Goal: Task Accomplishment & Management: Manage account settings

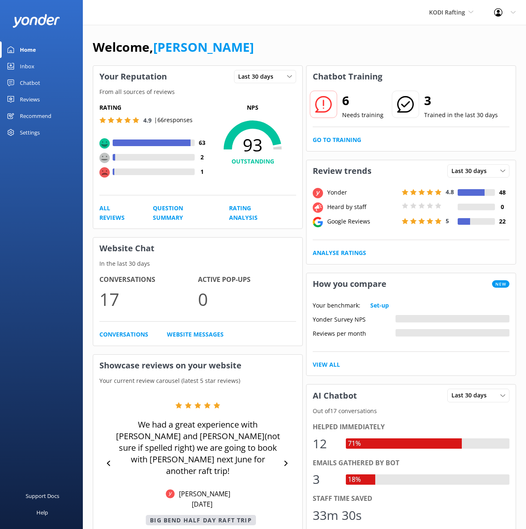
drag, startPoint x: 298, startPoint y: 48, endPoint x: 247, endPoint y: 37, distance: 52.2
click at [298, 48] on div "Welcome, [PERSON_NAME]" at bounding box center [304, 51] width 423 height 28
drag, startPoint x: 205, startPoint y: 26, endPoint x: 169, endPoint y: 7, distance: 40.0
click at [203, 25] on div "Welcome, [PERSON_NAME] Your Reputation Last 30 days Last 7 days Last 30 days Fr…" at bounding box center [304, 441] width 443 height 832
click at [384, 16] on div "KODI Rafting Black Cat Cruises [GEOGRAPHIC_DATA] [GEOGRAPHIC_DATA] [GEOGRAPHIC_…" at bounding box center [263, 12] width 526 height 25
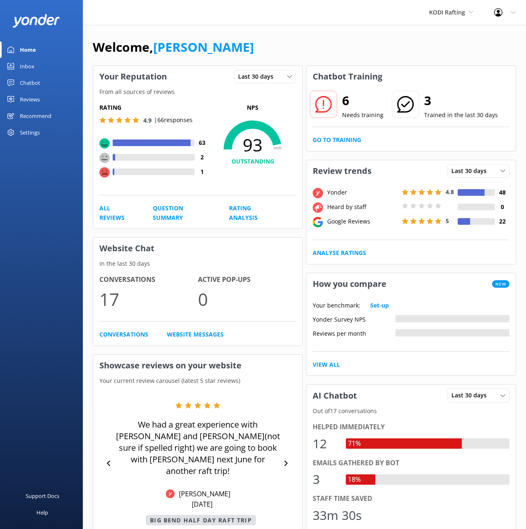
click at [38, 61] on link "Inbox" at bounding box center [41, 66] width 83 height 17
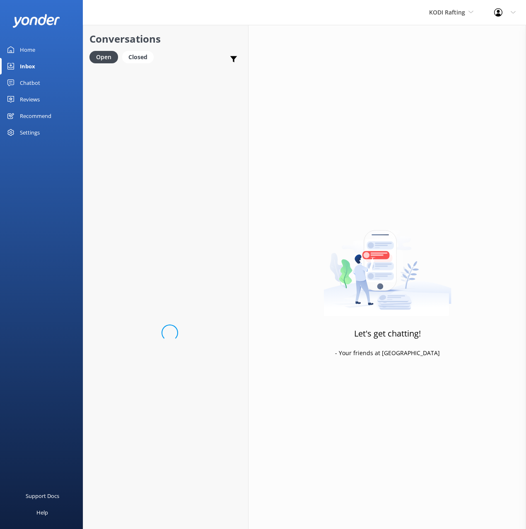
click at [212, 47] on h2 "Conversations" at bounding box center [165, 39] width 152 height 16
click at [173, 87] on p "Bot: The Upper [US_STATE] River Half Day Rafting Trip requires all participants…" at bounding box center [168, 89] width 123 height 7
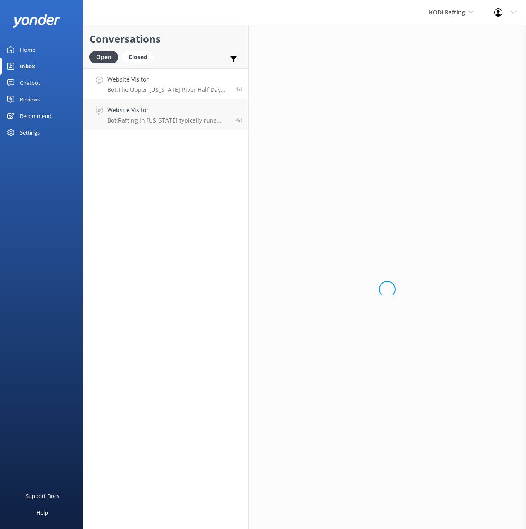
drag, startPoint x: 181, startPoint y: 48, endPoint x: 191, endPoint y: 51, distance: 10.4
click at [181, 48] on div "Conversations Open Closed Important Converted Assigned to me Unassigned" at bounding box center [165, 46] width 165 height 43
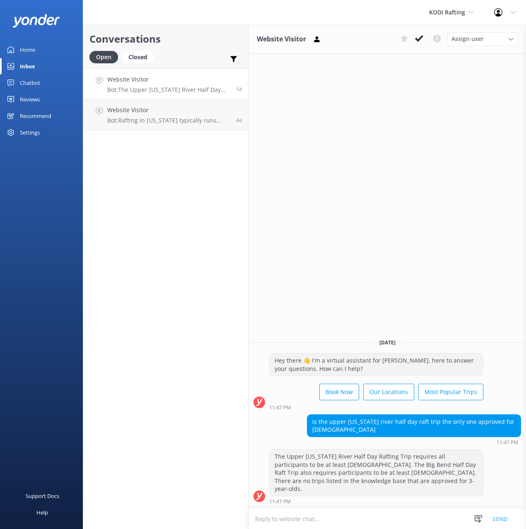
drag, startPoint x: 448, startPoint y: 128, endPoint x: 446, endPoint y: 117, distance: 10.6
click at [448, 124] on div "Website Visitor Assign user [PERSON_NAME] [DATE] Hey there 👋 I'm a virtual assi…" at bounding box center [386, 277] width 277 height 504
click at [433, 38] on use at bounding box center [437, 39] width 8 height 8
click at [235, 56] on icon at bounding box center [233, 59] width 8 height 8
click at [171, 92] on input "Converted" at bounding box center [172, 91] width 8 height 8
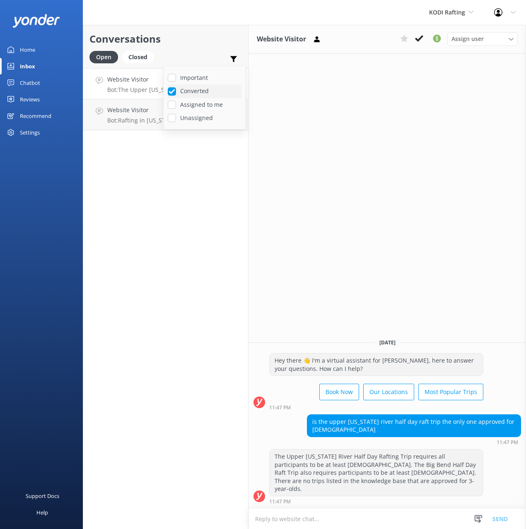
checkbox input "true"
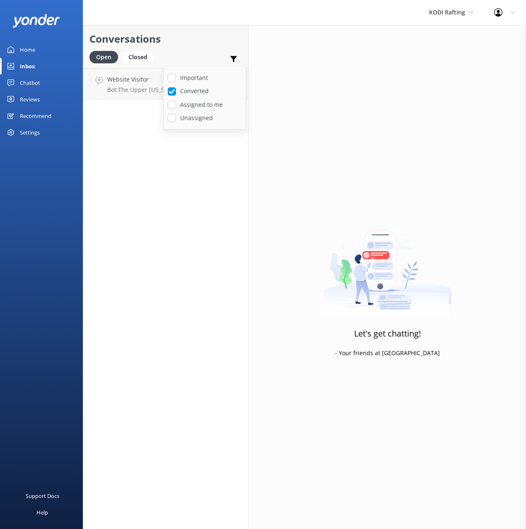
drag, startPoint x: 196, startPoint y: 171, endPoint x: 238, endPoint y: 65, distance: 114.1
click at [196, 171] on div "Conversations Open Closed Important Converted Assigned to me Unassigned Website…" at bounding box center [166, 277] width 166 height 504
click at [233, 60] on use at bounding box center [233, 59] width 7 height 6
click at [170, 75] on input "Important" at bounding box center [172, 78] width 8 height 8
drag, startPoint x: 170, startPoint y: 75, endPoint x: 168, endPoint y: 82, distance: 7.2
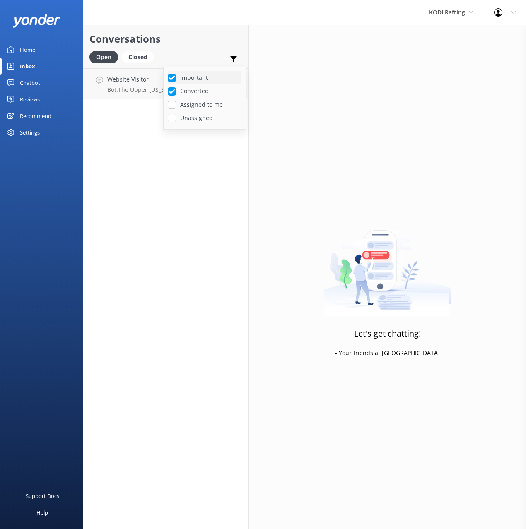
click at [170, 75] on input "Important" at bounding box center [172, 78] width 8 height 8
drag, startPoint x: 172, startPoint y: 75, endPoint x: 176, endPoint y: 92, distance: 17.5
click at [172, 75] on input "Important" at bounding box center [172, 78] width 8 height 8
checkbox input "true"
click at [174, 90] on input "Converted" at bounding box center [172, 91] width 8 height 8
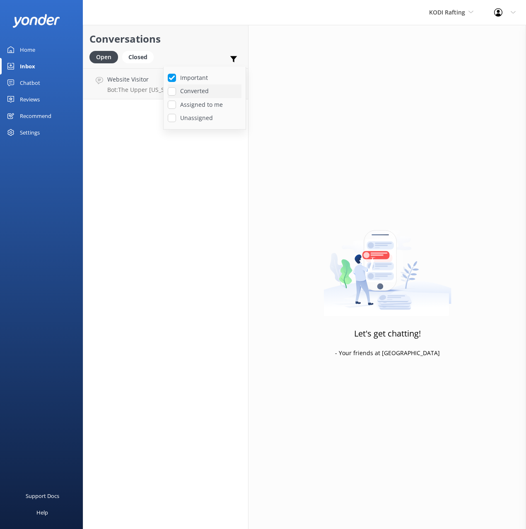
checkbox input "false"
click at [173, 80] on input "Important" at bounding box center [172, 78] width 8 height 8
checkbox input "false"
click at [233, 59] on use at bounding box center [233, 59] width 7 height 6
click at [183, 55] on div "Open Closed Important Converted Assigned to me Unassigned" at bounding box center [165, 61] width 152 height 20
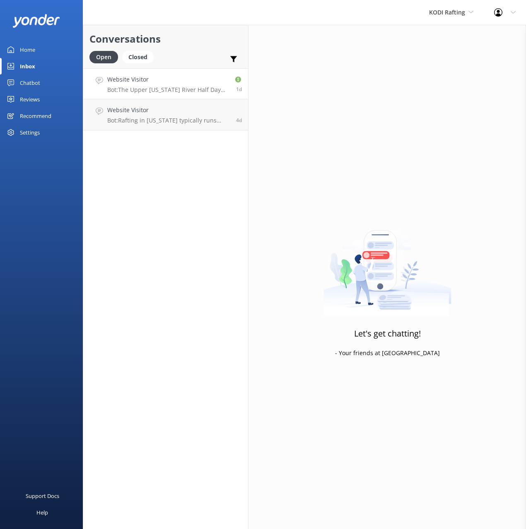
drag, startPoint x: 198, startPoint y: 75, endPoint x: 231, endPoint y: 82, distance: 33.4
click at [198, 75] on h4 "Website Visitor" at bounding box center [167, 79] width 121 height 9
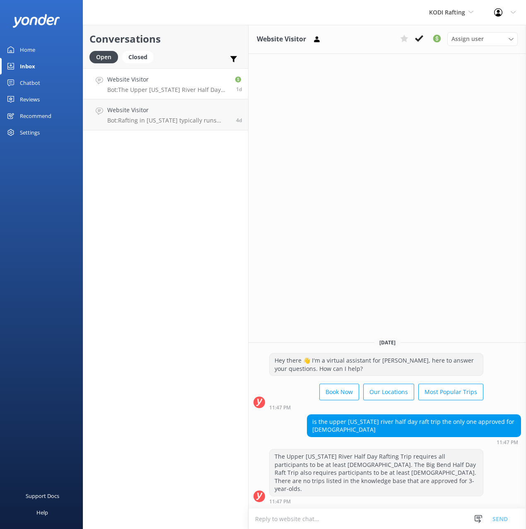
click at [408, 105] on div "Website Visitor Assign user [PERSON_NAME] [DATE] Hey there 👋 I'm a virtual assi…" at bounding box center [386, 277] width 277 height 504
drag, startPoint x: 438, startPoint y: 40, endPoint x: 430, endPoint y: 80, distance: 40.6
click at [438, 40] on icon at bounding box center [437, 39] width 10 height 10
drag, startPoint x: 415, startPoint y: 104, endPoint x: 415, endPoint y: 99, distance: 5.0
click at [415, 104] on div "Website Visitor Assign user [PERSON_NAME] [DATE] Hey there 👋 I'm a virtual assi…" at bounding box center [386, 277] width 277 height 504
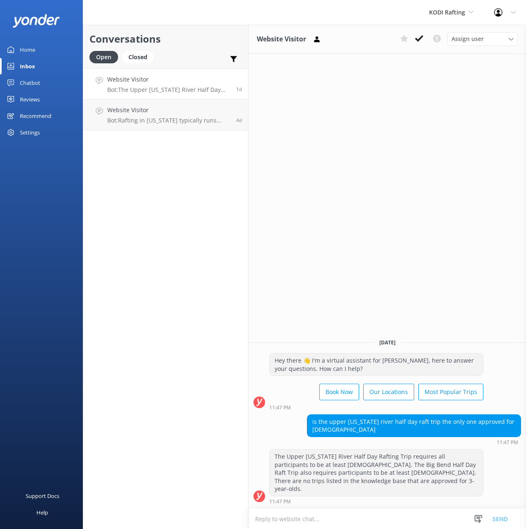
drag, startPoint x: 428, startPoint y: 130, endPoint x: 437, endPoint y: 133, distance: 9.3
click at [429, 130] on div "Website Visitor Assign user [PERSON_NAME] [DATE] Hey there 👋 I'm a virtual assi…" at bounding box center [386, 277] width 277 height 504
click at [319, 39] on icon at bounding box center [317, 39] width 8 height 8
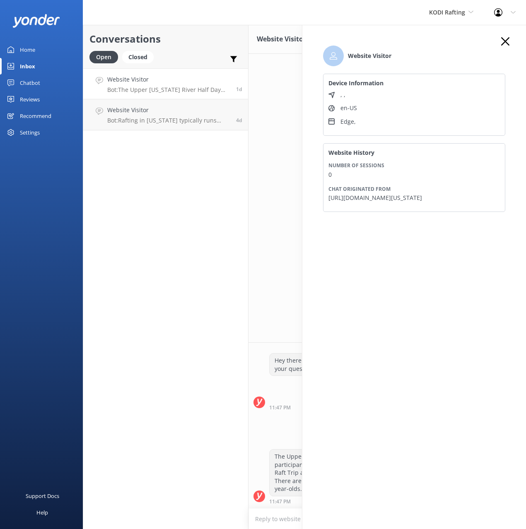
drag, startPoint x: 505, startPoint y: 40, endPoint x: 515, endPoint y: 51, distance: 15.0
click at [505, 40] on icon "button" at bounding box center [505, 41] width 8 height 8
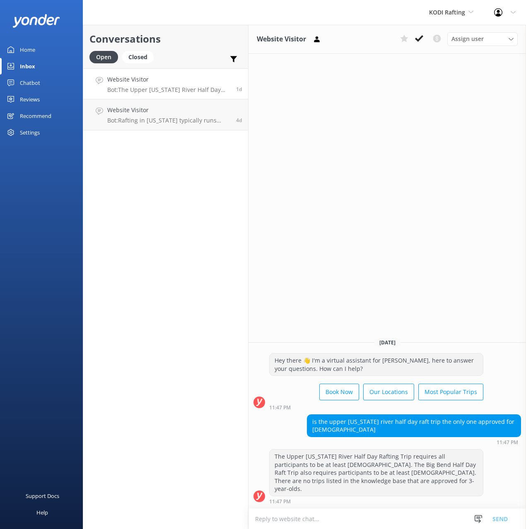
click at [446, 164] on div "Website Visitor Assign user [PERSON_NAME] [DATE] Hey there 👋 I'm a virtual assi…" at bounding box center [386, 277] width 277 height 504
click at [189, 215] on div "Conversations Open Closed Important Converted Assigned to me Unassigned Website…" at bounding box center [166, 277] width 166 height 504
drag, startPoint x: 189, startPoint y: 215, endPoint x: 234, endPoint y: 110, distance: 114.5
click at [189, 215] on div "Conversations Open Closed Important Converted Assigned to me Unassigned Website…" at bounding box center [166, 277] width 166 height 504
drag, startPoint x: 217, startPoint y: 34, endPoint x: 207, endPoint y: 167, distance: 133.2
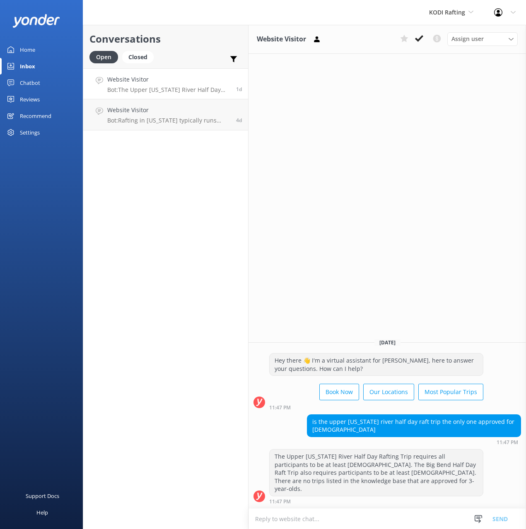
click at [216, 34] on h2 "Conversations" at bounding box center [165, 39] width 152 height 16
click at [209, 173] on div "Conversations Open Closed Important Converted Assigned to me Unassigned Website…" at bounding box center [166, 277] width 166 height 504
drag, startPoint x: 300, startPoint y: 170, endPoint x: 228, endPoint y: 57, distance: 134.1
click at [300, 169] on div "Website Visitor Assign user [PERSON_NAME] [DATE] Hey there 👋 I'm a virtual assi…" at bounding box center [386, 277] width 277 height 504
click at [212, 44] on h2 "Conversations" at bounding box center [165, 39] width 152 height 16
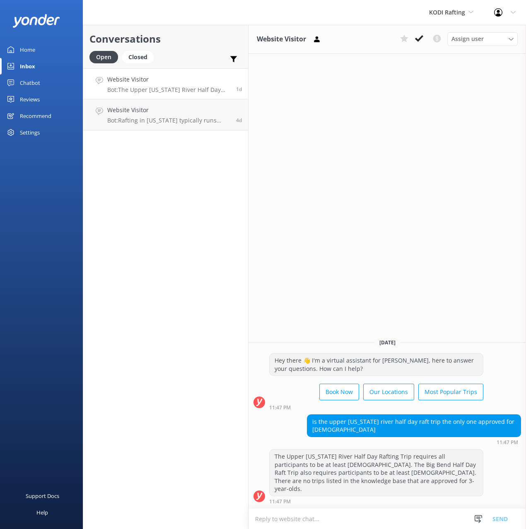
click at [221, 149] on div "Conversations Open Closed Important Converted Assigned to me Unassigned Website…" at bounding box center [166, 277] width 166 height 504
click at [402, 196] on div "Website Visitor Assign user [PERSON_NAME] [DATE] Hey there 👋 I'm a virtual assi…" at bounding box center [386, 277] width 277 height 504
drag, startPoint x: 417, startPoint y: 81, endPoint x: 412, endPoint y: 52, distance: 29.3
click at [416, 78] on div "Website Visitor Assign user [PERSON_NAME] [DATE] Hey there 👋 I'm a virtual assi…" at bounding box center [386, 277] width 277 height 504
click at [439, 17] on div "KODI Rafting Black Cat Cruises [GEOGRAPHIC_DATA] [GEOGRAPHIC_DATA] [GEOGRAPHIC_…" at bounding box center [451, 12] width 65 height 25
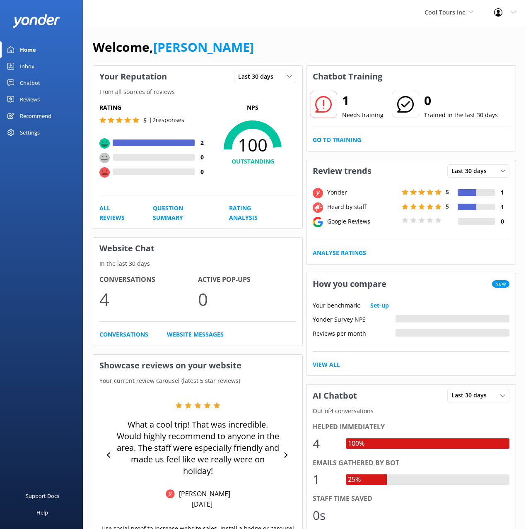
click at [24, 68] on div "Inbox" at bounding box center [27, 66] width 14 height 17
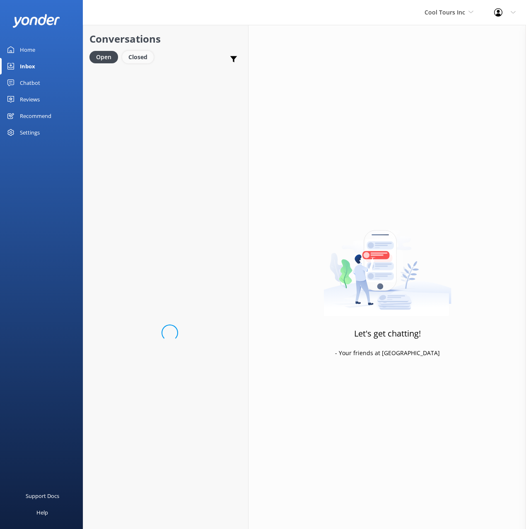
drag, startPoint x: 194, startPoint y: 35, endPoint x: 138, endPoint y: 52, distance: 58.4
click at [194, 35] on h2 "Conversations" at bounding box center [165, 39] width 152 height 16
click at [203, 87] on p "Bot: Sure thing, you can book a private tour. Just get in touch with our sales …" at bounding box center [166, 89] width 119 height 7
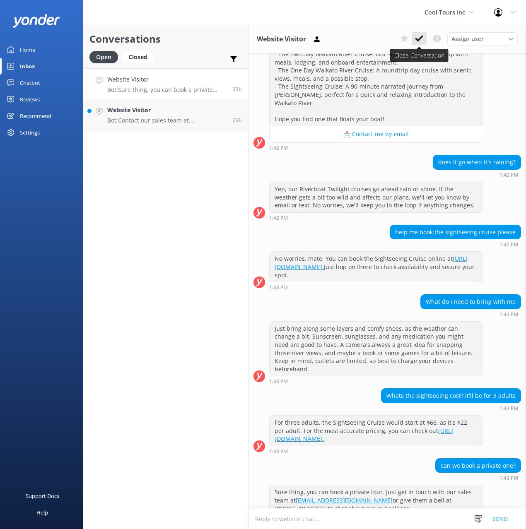
scroll to position [268, 0]
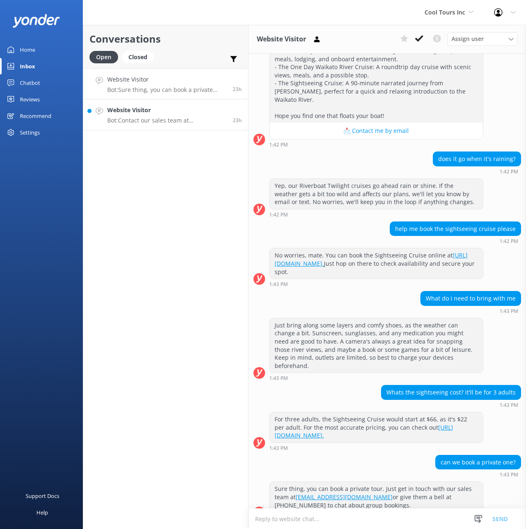
click at [191, 112] on h4 "Website Visitor" at bounding box center [166, 110] width 119 height 9
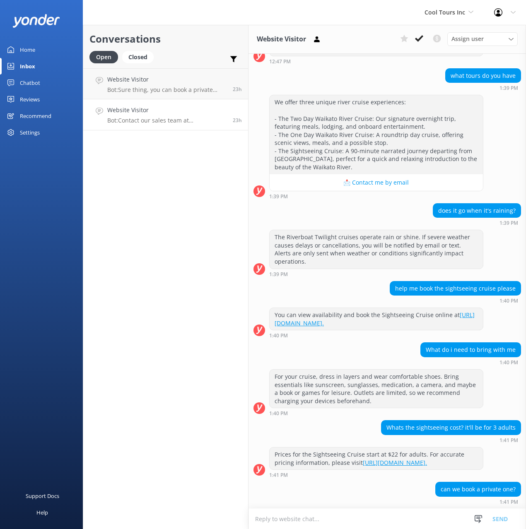
scroll to position [219, 0]
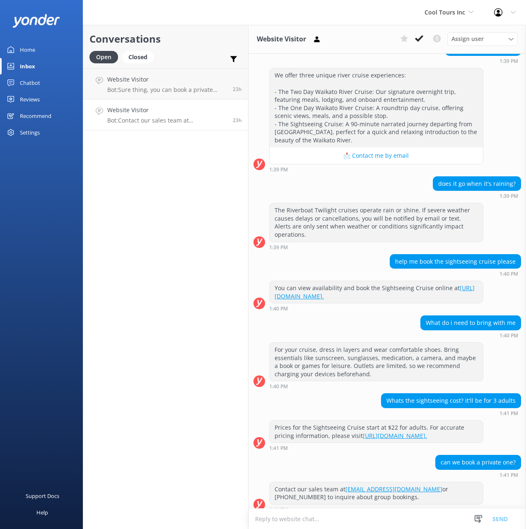
drag, startPoint x: 209, startPoint y: 116, endPoint x: 276, endPoint y: 99, distance: 69.3
click at [209, 116] on div "Website Visitor Bot: Contact our sales team at [EMAIL_ADDRESS][DOMAIN_NAME] or …" at bounding box center [166, 115] width 119 height 18
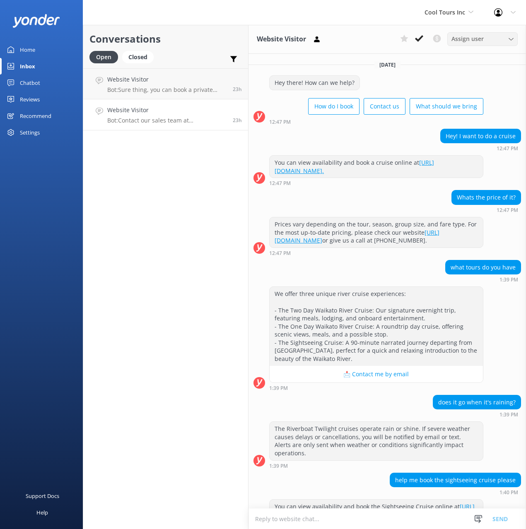
click at [468, 43] on div "Assign user Guy Partner Test" at bounding box center [482, 38] width 70 height 13
click at [479, 44] on div "Assign user Guy Partner Test" at bounding box center [482, 38] width 70 height 13
drag, startPoint x: 471, startPoint y: 60, endPoint x: 482, endPoint y: 87, distance: 28.8
click at [471, 60] on link "Guy" at bounding box center [485, 56] width 74 height 17
click at [483, 83] on div "Hey there! How can we help? How do I book Contact us What should we bring 12:47…" at bounding box center [386, 99] width 277 height 49
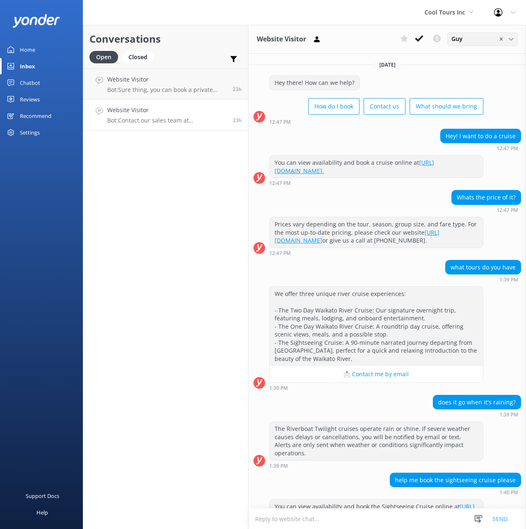
click at [479, 41] on div "Guy ✕" at bounding box center [482, 38] width 66 height 9
click at [500, 39] on span "✕" at bounding box center [501, 39] width 4 height 8
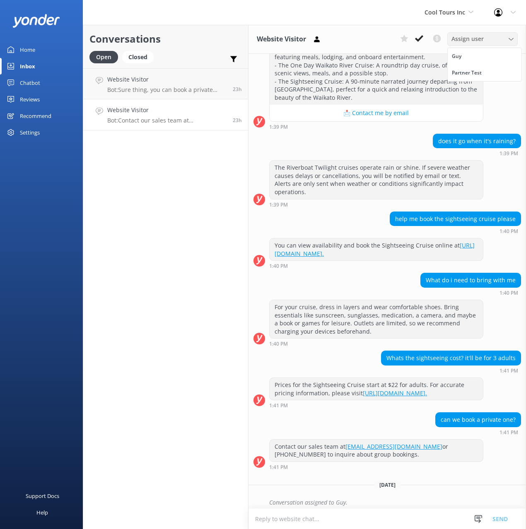
drag, startPoint x: 431, startPoint y: 86, endPoint x: 430, endPoint y: 79, distance: 7.1
click at [431, 86] on div "We offer three unique river cruise experiences: - The Two Day Waikato River Cru…" at bounding box center [376, 65] width 213 height 79
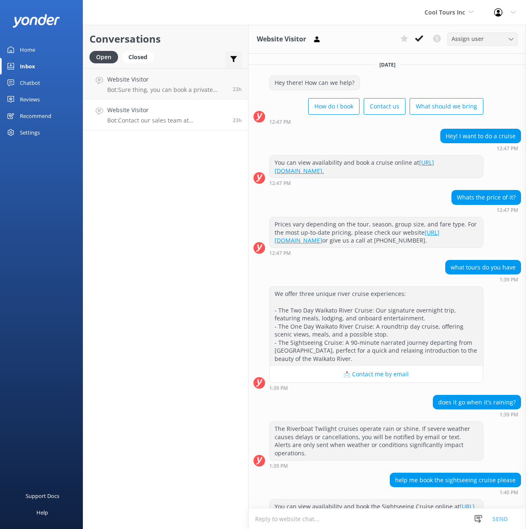
drag, startPoint x: 218, startPoint y: 44, endPoint x: 231, endPoint y: 53, distance: 16.3
click at [219, 44] on h2 "Conversations" at bounding box center [165, 39] width 152 height 16
click at [236, 58] on icon at bounding box center [233, 59] width 8 height 8
click at [210, 51] on div "Open Closed Important Converted Assigned to me Unassigned" at bounding box center [165, 61] width 152 height 20
drag, startPoint x: 429, startPoint y: 68, endPoint x: 434, endPoint y: 48, distance: 21.1
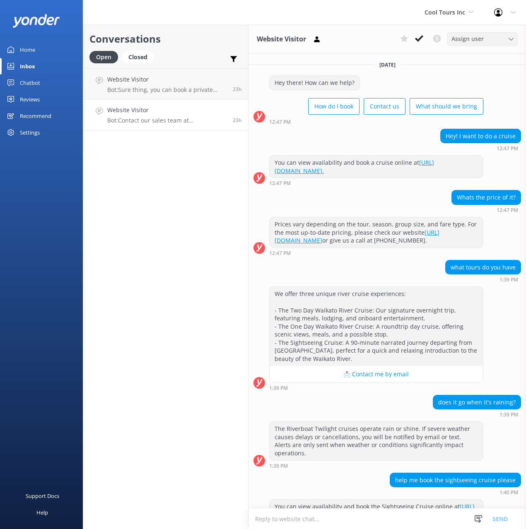
click at [431, 62] on div "Yesterday" at bounding box center [386, 64] width 277 height 9
drag, startPoint x: 377, startPoint y: 39, endPoint x: 287, endPoint y: 58, distance: 92.2
click at [376, 39] on div "Website Visitor Assign user Guy Partner Test" at bounding box center [386, 39] width 277 height 29
click at [188, 82] on h4 "Website Visitor" at bounding box center [168, 79] width 123 height 9
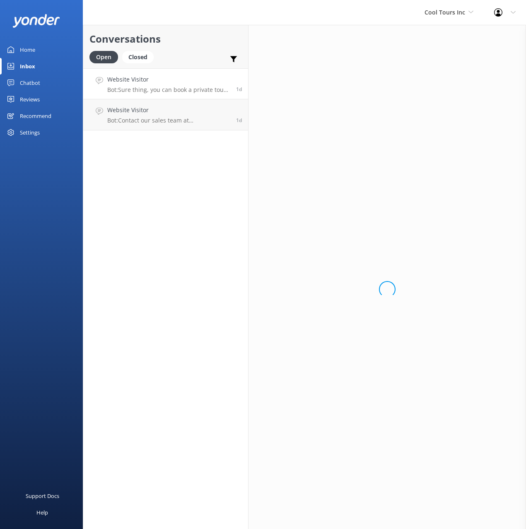
drag, startPoint x: 140, startPoint y: 63, endPoint x: 178, endPoint y: 56, distance: 38.7
click at [140, 63] on div "Closed" at bounding box center [137, 57] width 31 height 12
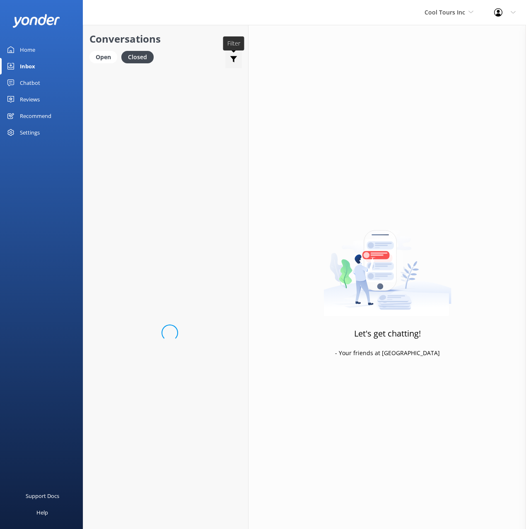
click at [204, 51] on div "Open Closed Important Converted Assigned to me Unassigned" at bounding box center [165, 61] width 152 height 20
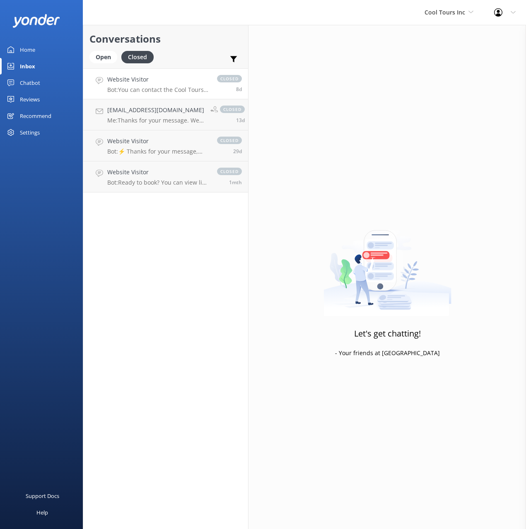
drag, startPoint x: 171, startPoint y: 84, endPoint x: 199, endPoint y: 87, distance: 28.3
click at [171, 84] on div "Website Visitor Bot: You can contact the Cool Tours Inc team at info@cooltours.…" at bounding box center [157, 84] width 101 height 18
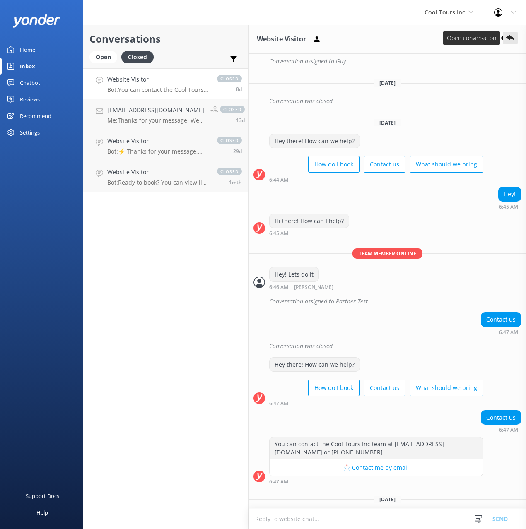
scroll to position [1157, 0]
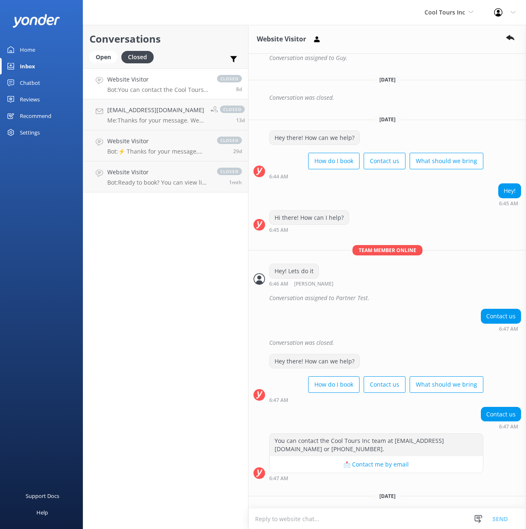
click at [329, 18] on div "Cool Tours Inc Black Cat Cruises Banff Airporter International Antarctic Centre…" at bounding box center [263, 12] width 526 height 25
click at [27, 134] on div "Settings" at bounding box center [30, 132] width 20 height 17
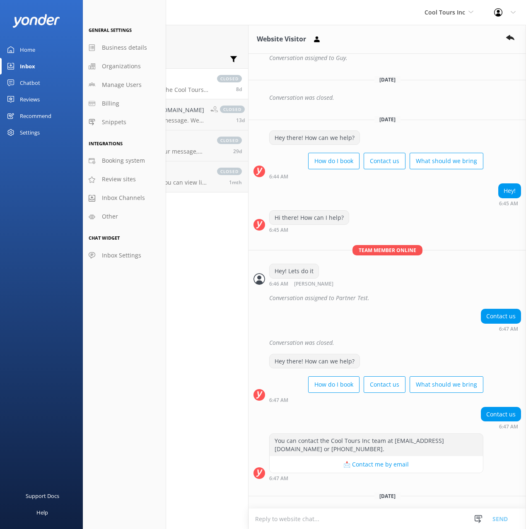
click at [137, 199] on span "Inbox Channels" at bounding box center [123, 197] width 43 height 9
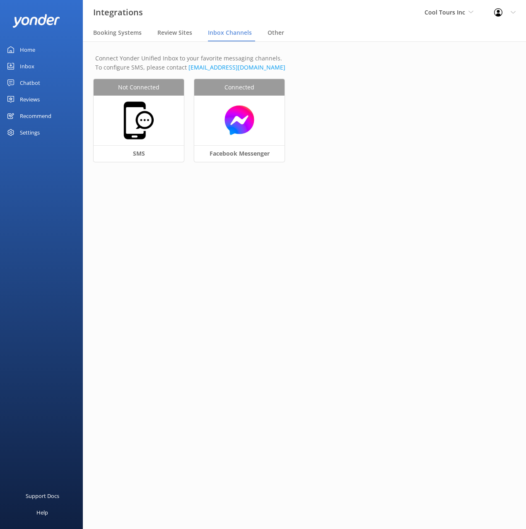
click at [358, 219] on main "Connect Yonder Unified Inbox to your favorite messaging channels. To configure …" at bounding box center [304, 285] width 443 height 488
click at [131, 58] on p "Connect Yonder Unified Inbox to your favorite messaging channels. To configure …" at bounding box center [304, 63] width 418 height 19
click at [159, 59] on p "Connect Yonder Unified Inbox to your favorite messaging channels. To configure …" at bounding box center [304, 63] width 418 height 19
drag, startPoint x: 174, startPoint y: 36, endPoint x: 154, endPoint y: 35, distance: 19.9
click at [174, 36] on span "Review Sites" at bounding box center [174, 33] width 35 height 8
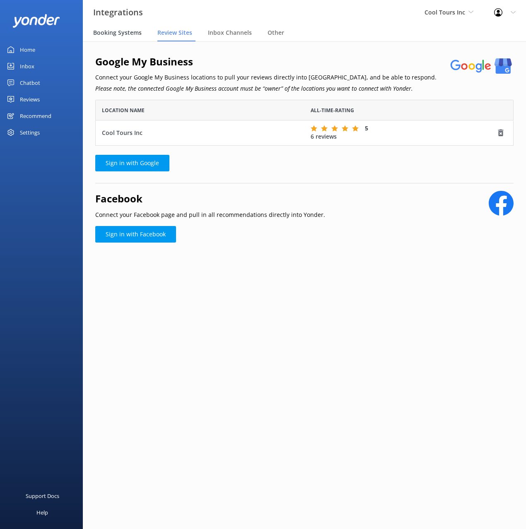
scroll to position [46, 418]
click at [118, 31] on span "Booking Systems" at bounding box center [117, 33] width 48 height 8
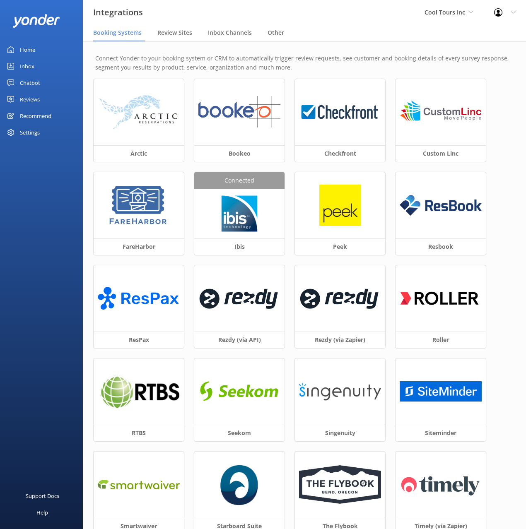
click at [36, 68] on link "Inbox" at bounding box center [41, 66] width 83 height 17
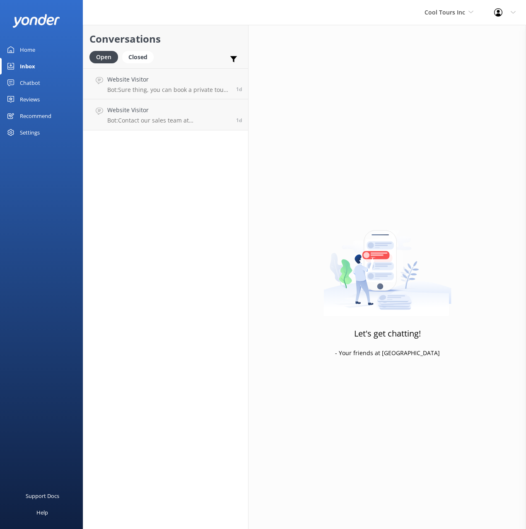
click at [197, 55] on div "Open Closed Important Converted Assigned to me Unassigned" at bounding box center [165, 61] width 152 height 20
drag, startPoint x: 237, startPoint y: 60, endPoint x: 211, endPoint y: 51, distance: 28.2
click at [237, 61] on icon at bounding box center [233, 59] width 8 height 8
click at [181, 39] on h2 "Conversations" at bounding box center [165, 39] width 152 height 16
click at [165, 32] on h2 "Conversations" at bounding box center [165, 39] width 152 height 16
